Goal: Information Seeking & Learning: Find specific fact

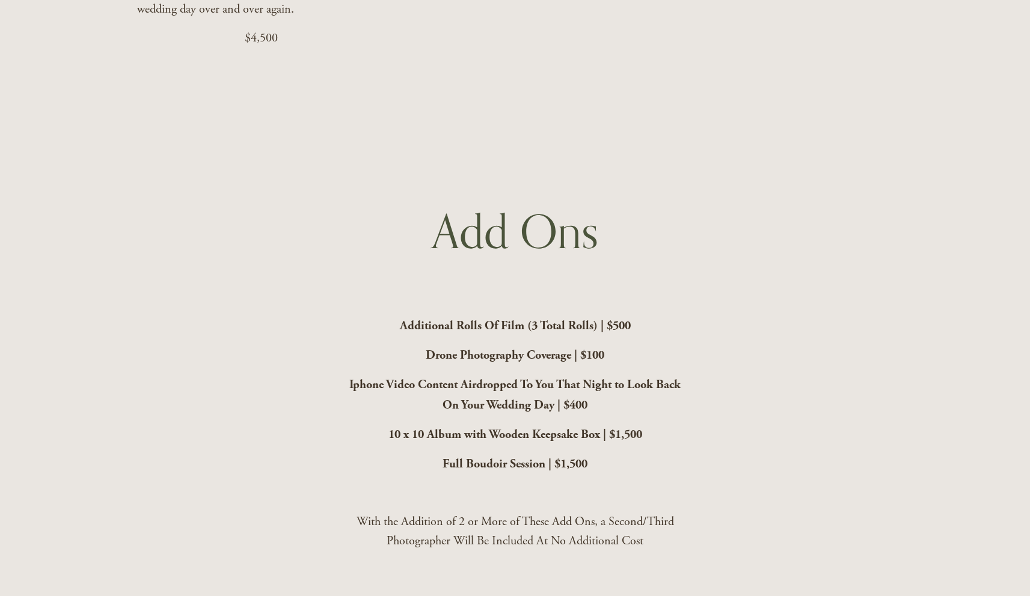
scroll to position [3330, 0]
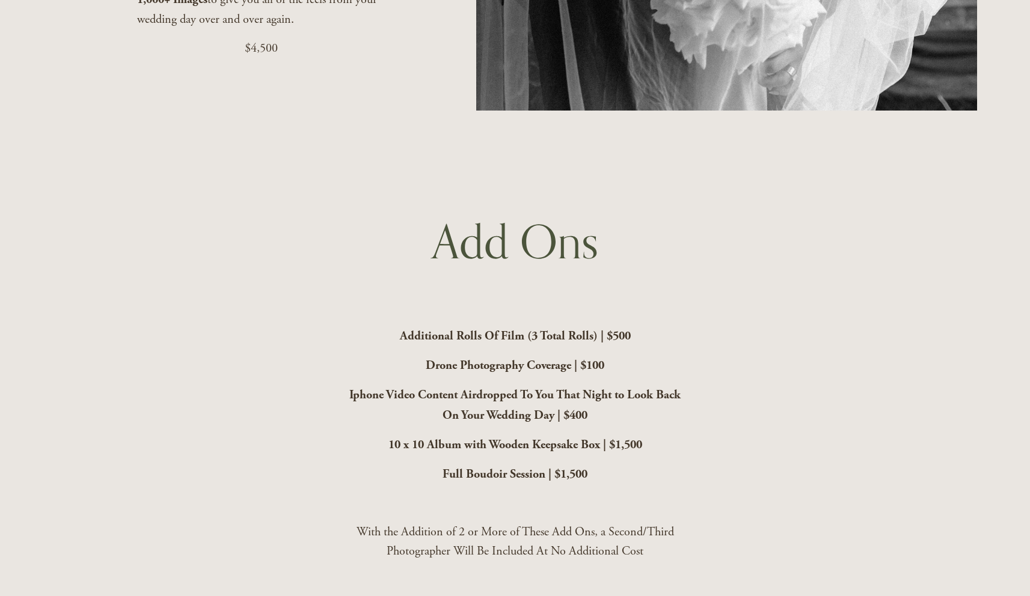
click at [256, 58] on p "$4,500" at bounding box center [260, 48] width 247 height 19
copy article "$4,500"
